Goal: Task Accomplishment & Management: Manage account settings

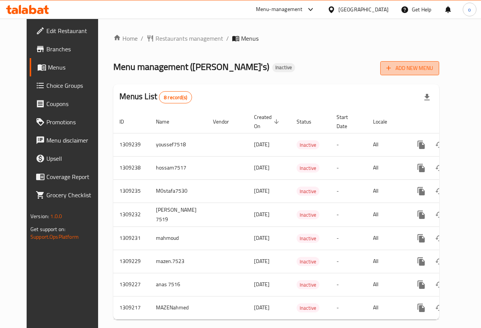
click at [433, 70] on span "Add New Menu" at bounding box center [410, 69] width 47 height 10
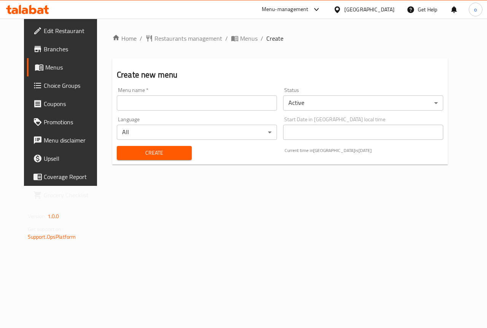
click at [200, 103] on input "text" at bounding box center [197, 103] width 160 height 15
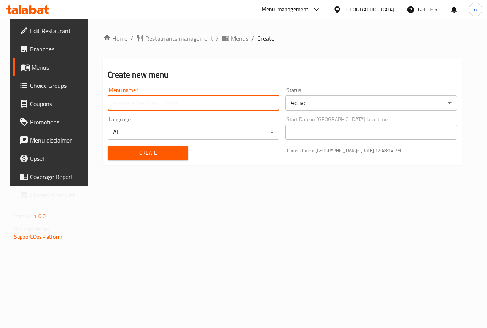
type input "[PERSON_NAME]"
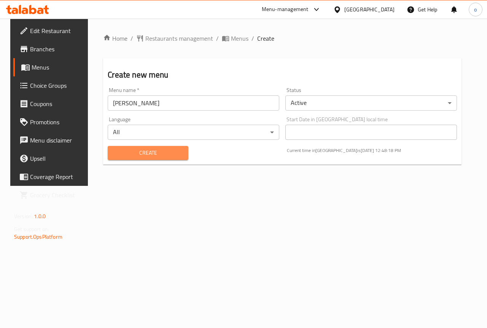
click at [167, 155] on span "Create" at bounding box center [148, 153] width 68 height 10
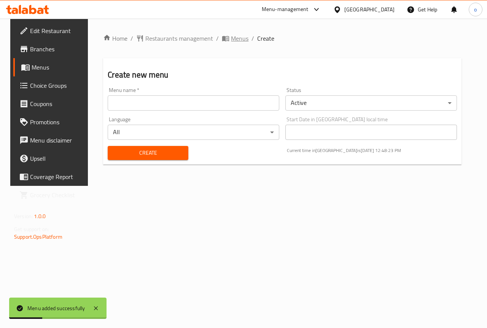
click at [231, 37] on span "Menus" at bounding box center [240, 38] width 18 height 9
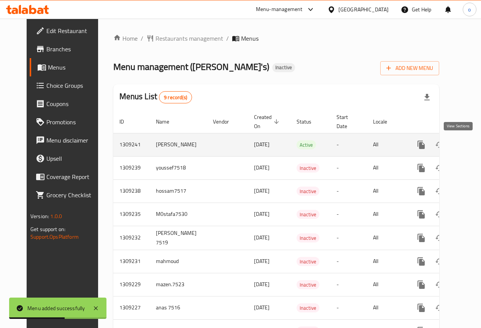
click at [472, 145] on icon "enhanced table" at bounding box center [476, 144] width 9 height 9
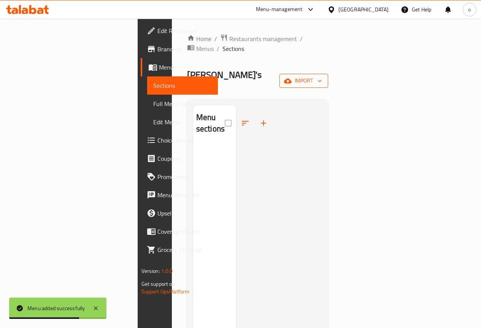
click at [324, 77] on icon "button" at bounding box center [320, 81] width 8 height 8
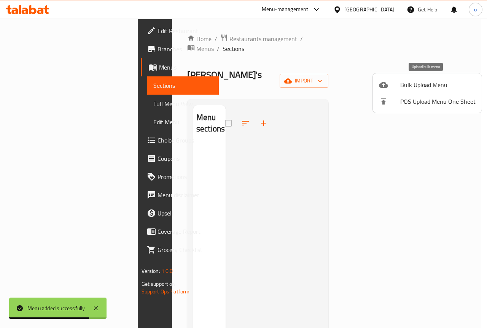
click at [427, 85] on span "Bulk Upload Menu" at bounding box center [437, 84] width 75 height 9
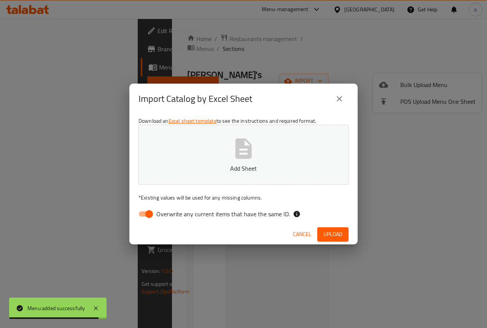
click at [242, 159] on icon "button" at bounding box center [244, 149] width 16 height 20
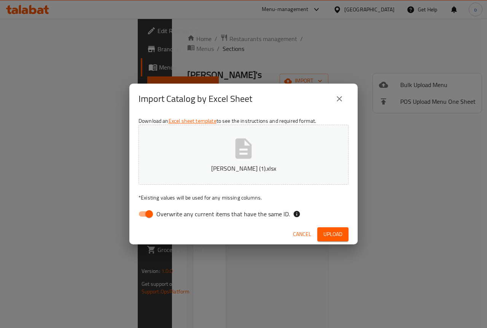
click at [146, 217] on input "Overwrite any current items that have the same ID." at bounding box center [148, 214] width 43 height 14
checkbox input "false"
click at [330, 230] on span "Upload" at bounding box center [332, 235] width 19 height 10
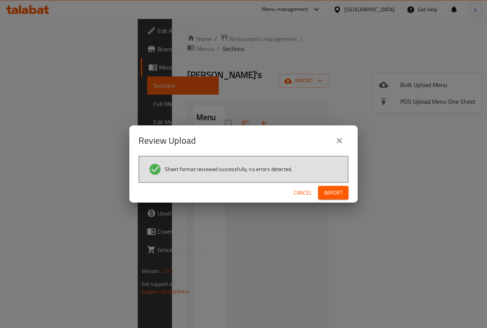
click at [333, 193] on span "Import" at bounding box center [333, 193] width 18 height 10
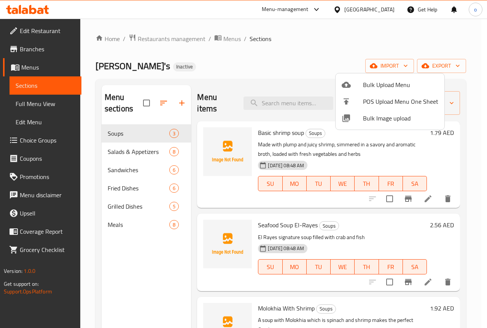
click at [301, 53] on div at bounding box center [243, 164] width 487 height 328
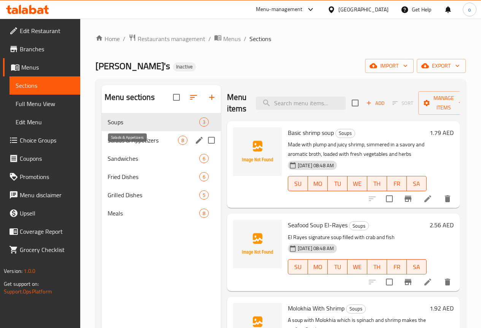
click at [122, 145] on span "Salads & Appetizers" at bounding box center [143, 140] width 70 height 9
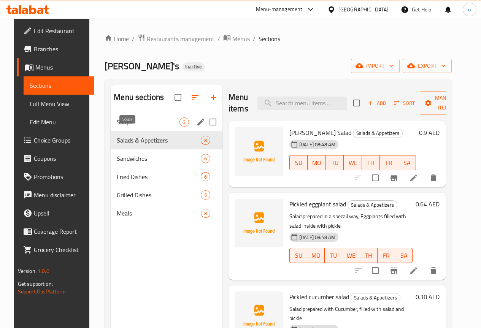
click at [117, 127] on span "Soups" at bounding box center [148, 122] width 63 height 9
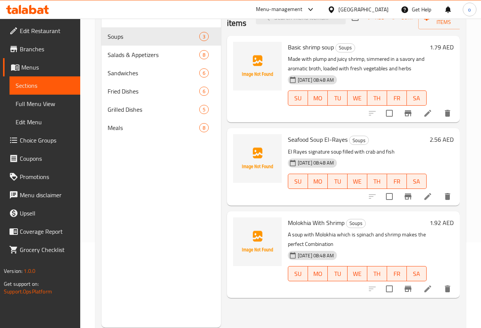
scroll to position [107, 0]
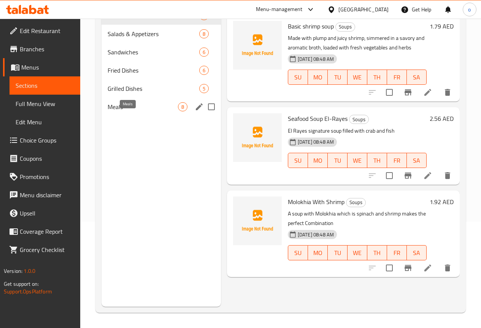
click at [129, 111] on span "Meals" at bounding box center [143, 106] width 70 height 9
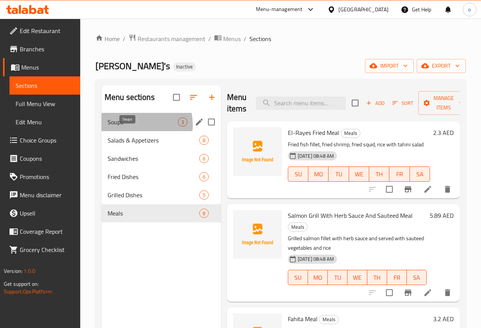
click at [132, 127] on span "Soups" at bounding box center [143, 122] width 70 height 9
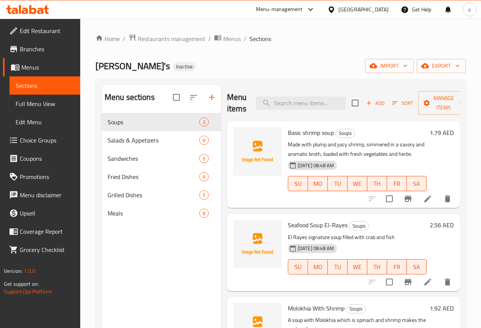
click at [444, 159] on div "1.79 AED" at bounding box center [440, 164] width 27 height 75
click at [424, 200] on icon at bounding box center [428, 198] width 9 height 9
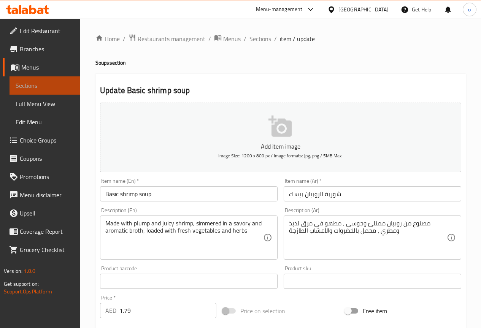
click at [39, 88] on span "Sections" at bounding box center [45, 85] width 59 height 9
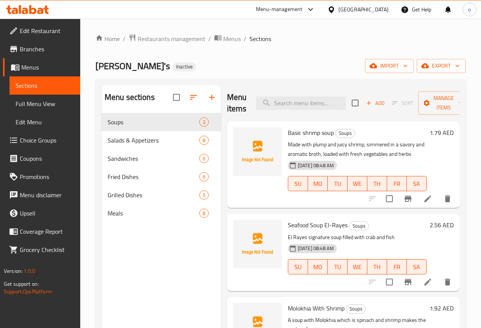
click at [31, 105] on span "Full Menu View" at bounding box center [45, 103] width 59 height 9
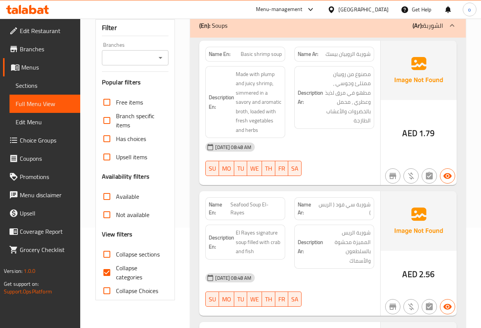
scroll to position [114, 0]
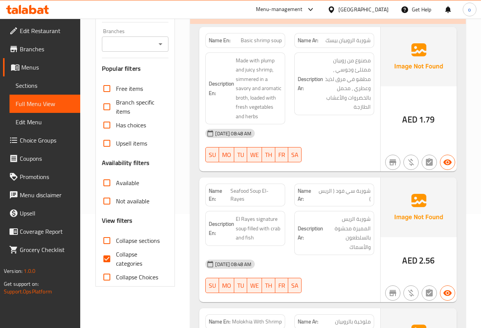
click at [107, 250] on input "Collapse categories" at bounding box center [107, 259] width 18 height 18
checkbox input "false"
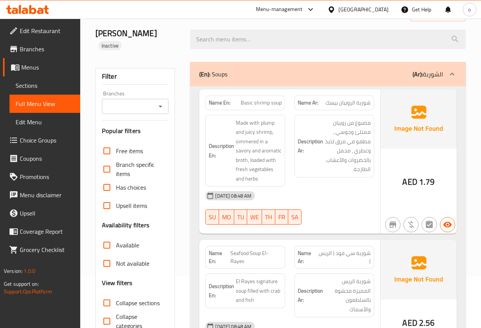
scroll to position [38, 0]
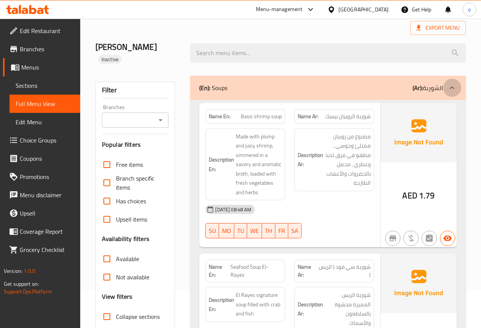
click at [454, 86] on icon at bounding box center [452, 87] width 5 height 3
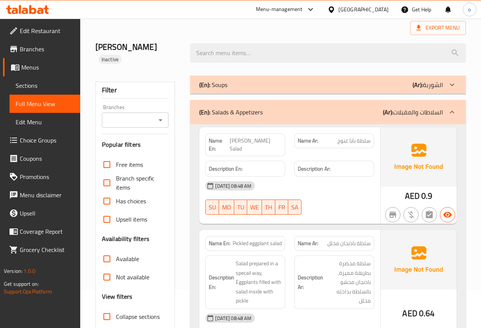
click at [452, 108] on icon at bounding box center [452, 112] width 9 height 9
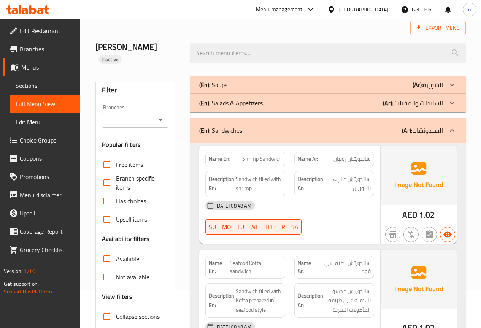
click at [452, 126] on icon at bounding box center [452, 130] width 9 height 9
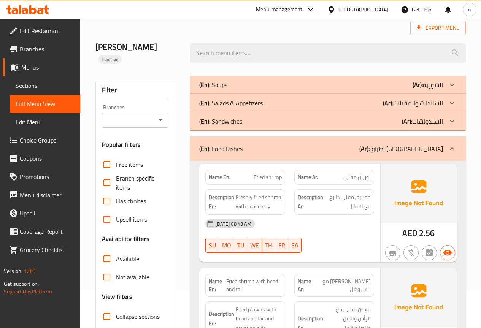
click at [454, 147] on icon at bounding box center [452, 148] width 5 height 3
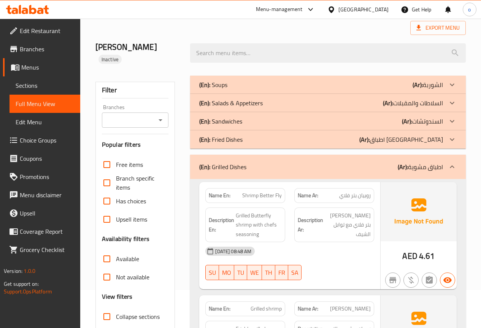
click at [454, 162] on icon at bounding box center [452, 166] width 9 height 9
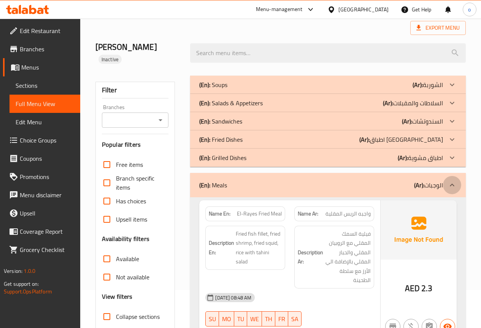
click at [454, 184] on icon at bounding box center [452, 185] width 5 height 3
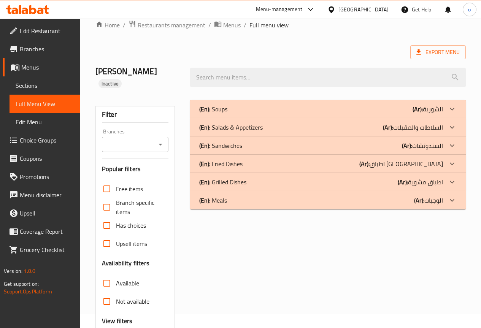
scroll to position [0, 0]
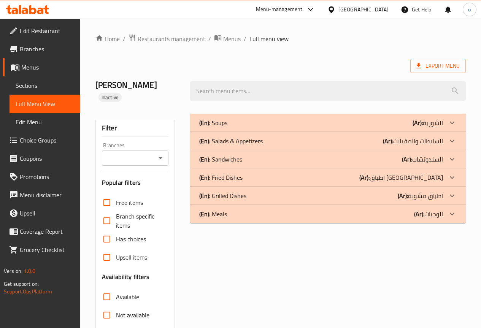
click at [440, 118] on p "(Ar): الشوربة" at bounding box center [428, 122] width 30 height 9
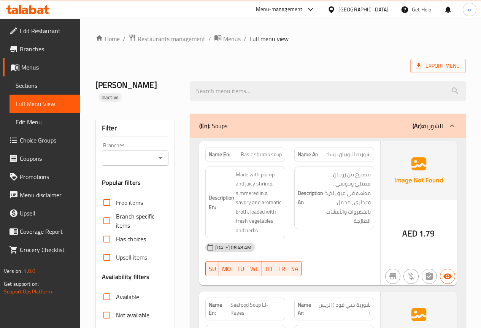
click at [439, 121] on p "(Ar): الشوربة" at bounding box center [428, 125] width 30 height 9
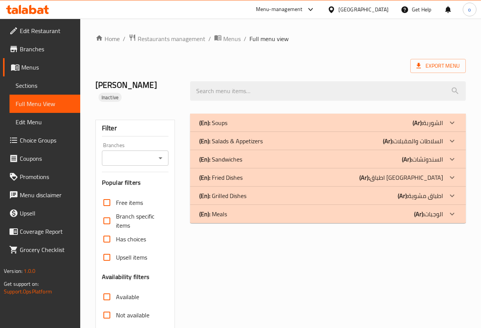
click at [443, 118] on p "(Ar): الشوربة" at bounding box center [428, 122] width 30 height 9
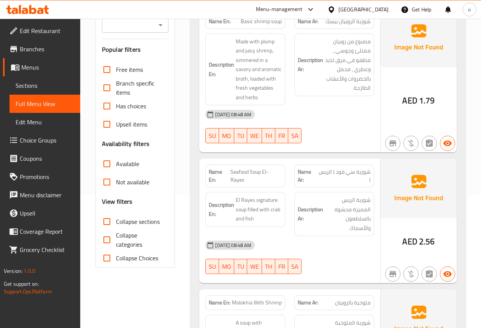
scroll to position [152, 0]
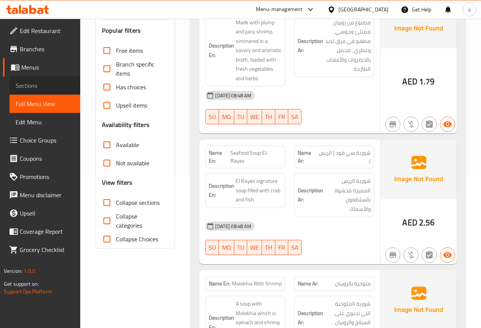
click at [35, 78] on link "Sections" at bounding box center [45, 85] width 71 height 18
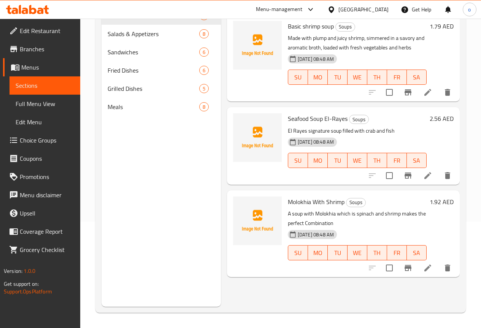
scroll to position [107, 0]
click at [131, 93] on span "Grilled Dishes" at bounding box center [143, 88] width 70 height 9
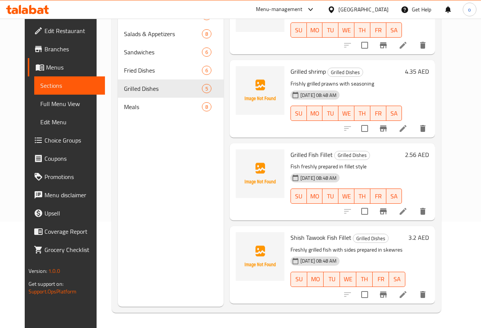
scroll to position [118, 0]
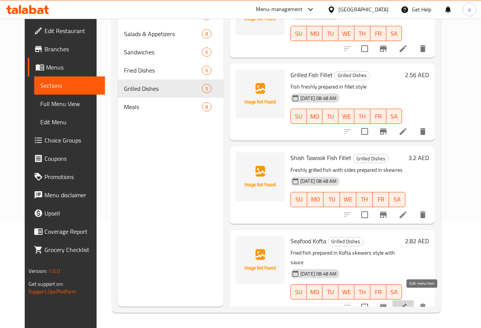
click at [408, 303] on icon at bounding box center [403, 307] width 9 height 9
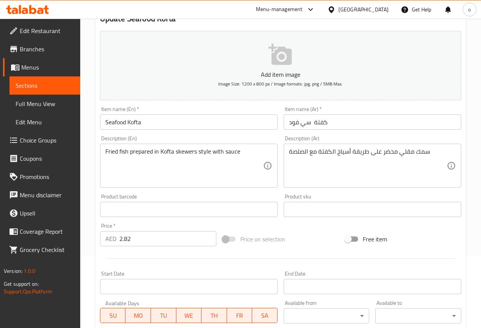
scroll to position [209, 0]
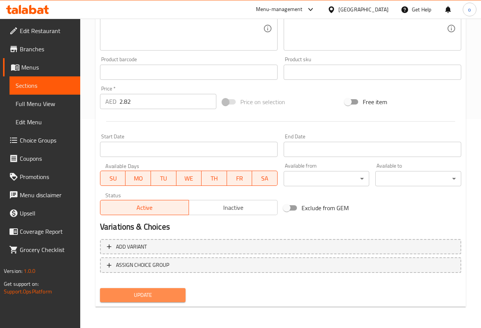
drag, startPoint x: 129, startPoint y: 289, endPoint x: 123, endPoint y: 295, distance: 8.3
click at [129, 289] on button "Update" at bounding box center [143, 295] width 86 height 14
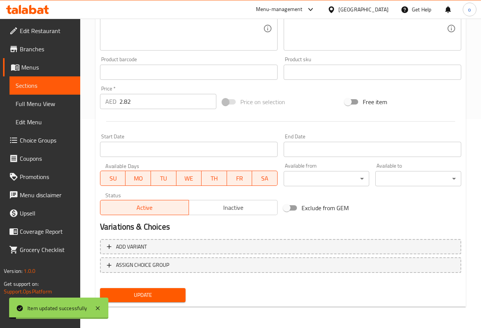
scroll to position [0, 0]
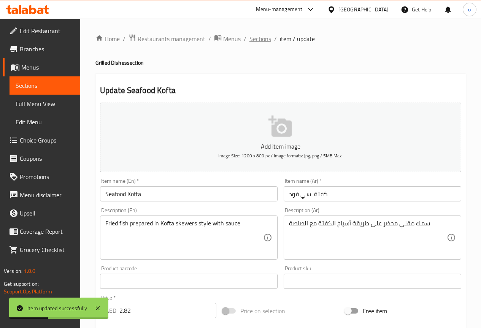
click at [261, 35] on span "Sections" at bounding box center [261, 38] width 22 height 9
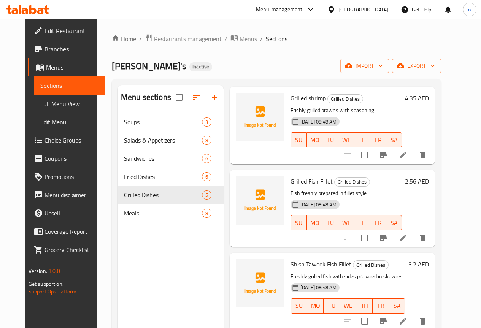
scroll to position [107, 0]
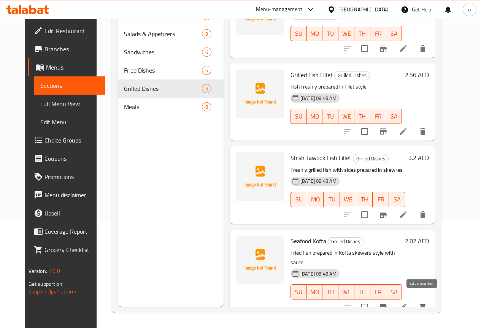
click at [408, 303] on icon at bounding box center [403, 307] width 9 height 9
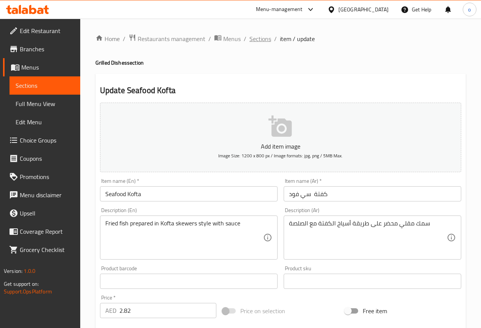
click at [259, 39] on span "Sections" at bounding box center [261, 38] width 22 height 9
